Goal: Information Seeking & Learning: Learn about a topic

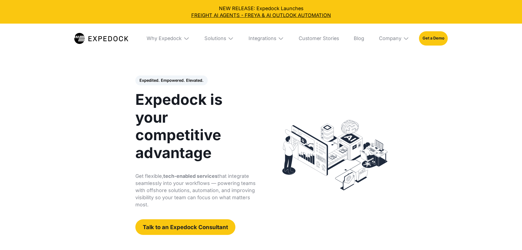
select select
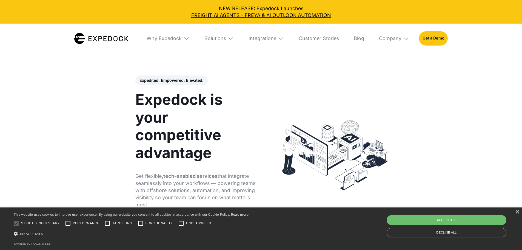
click at [519, 212] on div "×" at bounding box center [518, 212] width 4 height 4
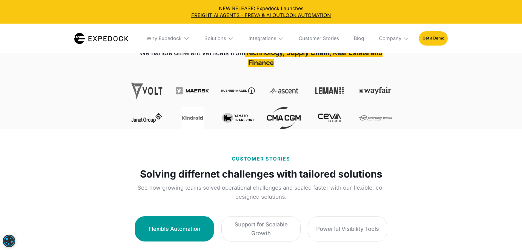
scroll to position [219, 0]
click at [228, 39] on div "Solutions" at bounding box center [219, 39] width 39 height 30
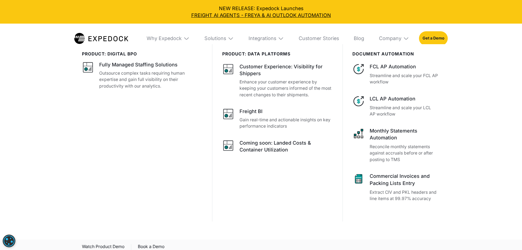
click at [183, 38] on img at bounding box center [186, 38] width 6 height 6
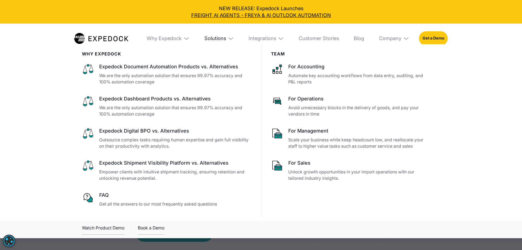
click at [226, 40] on div "Solutions" at bounding box center [216, 38] width 22 height 6
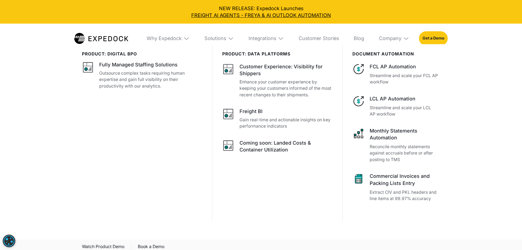
click at [282, 39] on div "Integrations" at bounding box center [266, 39] width 45 height 30
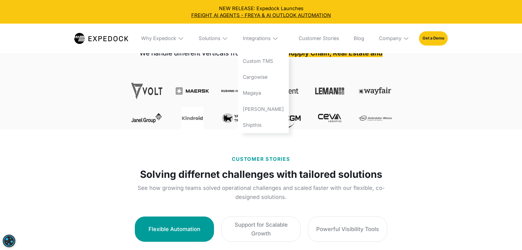
click at [409, 39] on img at bounding box center [406, 38] width 6 height 6
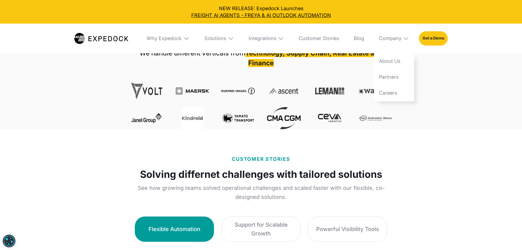
click at [228, 40] on div "Solutions" at bounding box center [219, 39] width 39 height 30
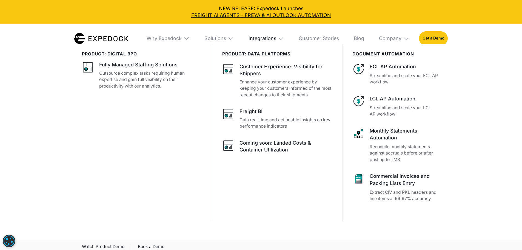
click at [270, 39] on div "Integrations" at bounding box center [263, 38] width 28 height 6
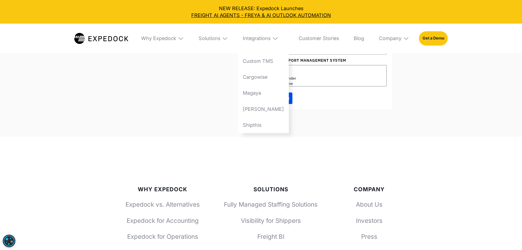
scroll to position [2012, 0]
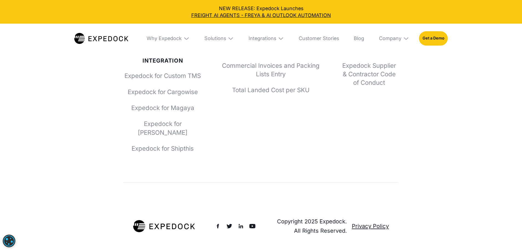
scroll to position [2477, 0]
click at [497, 200] on div "Why Expedock Expedock vs. Alternatives Expedock for Accounting Expedock for Ope…" at bounding box center [261, 68] width 522 height 364
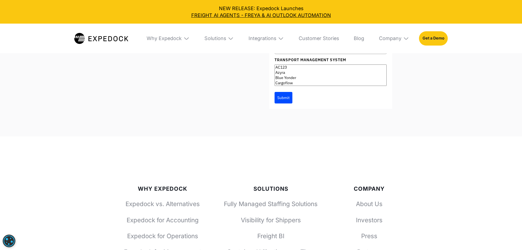
scroll to position [2012, 0]
click at [167, 40] on div "Why Expedock" at bounding box center [164, 38] width 35 height 6
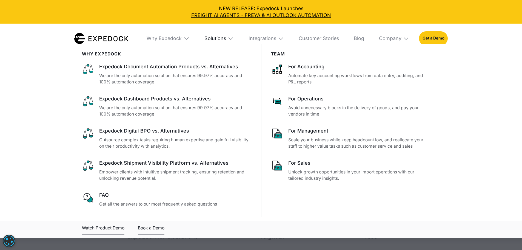
click at [221, 35] on div "Solutions" at bounding box center [216, 38] width 22 height 6
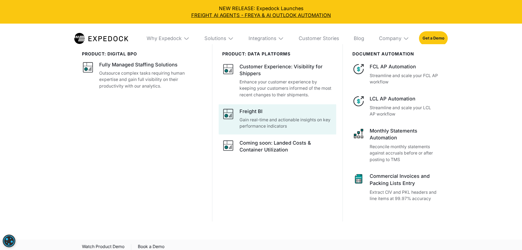
click at [310, 125] on p "Gain real-time and actionable insights on key performance indicators" at bounding box center [286, 123] width 93 height 13
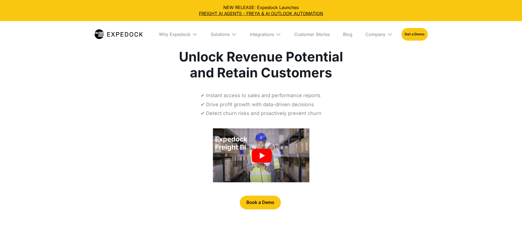
select select
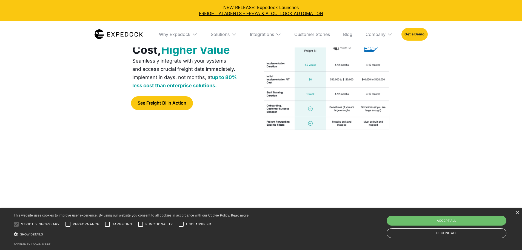
scroll to position [1179, 0]
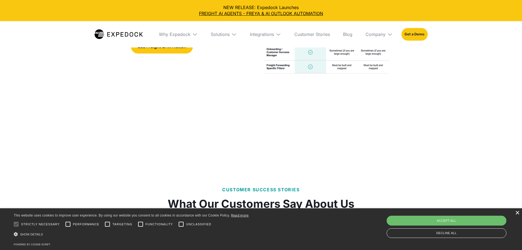
click at [517, 213] on div "×" at bounding box center [518, 213] width 4 height 4
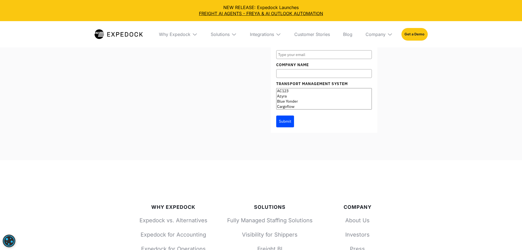
scroll to position [2139, 0]
